Goal: Check status: Check status

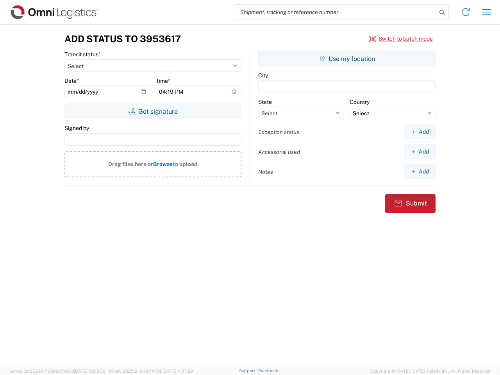
click at [335, 12] on input "search" at bounding box center [335, 12] width 202 height 15
click at [442, 12] on icon at bounding box center [442, 12] width 11 height 11
click at [465, 12] on icon at bounding box center [465, 12] width 12 height 12
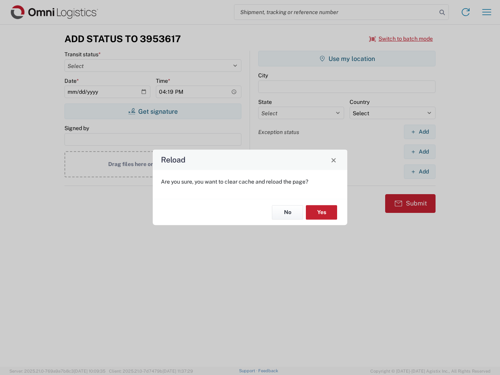
click at [487, 12] on div "Reload Are you sure, you want to clear cache and reload the page? No Yes" at bounding box center [250, 187] width 500 height 375
click at [401, 39] on div "Reload Are you sure, you want to clear cache and reload the page? No Yes" at bounding box center [250, 187] width 500 height 375
click at [153, 111] on div "Reload Are you sure, you want to clear cache and reload the page? No Yes" at bounding box center [250, 187] width 500 height 375
click at [347, 59] on div "Reload Are you sure, you want to clear cache and reload the page? No Yes" at bounding box center [250, 187] width 500 height 375
click at [419, 132] on div "Reload Are you sure, you want to clear cache and reload the page? No Yes" at bounding box center [250, 187] width 500 height 375
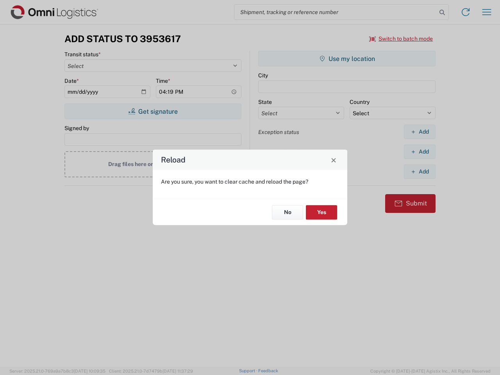
click at [419, 152] on div "Reload Are you sure, you want to clear cache and reload the page? No Yes" at bounding box center [250, 187] width 500 height 375
click at [419, 171] on div "Reload Are you sure, you want to clear cache and reload the page? No Yes" at bounding box center [250, 187] width 500 height 375
